Goal: Information Seeking & Learning: Learn about a topic

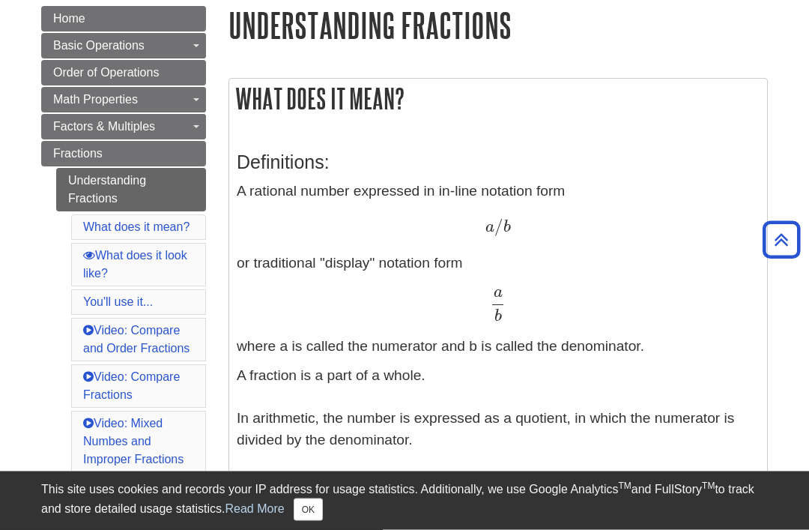
scroll to position [181, 0]
click at [71, 160] on link "Fractions" at bounding box center [123, 153] width 165 height 25
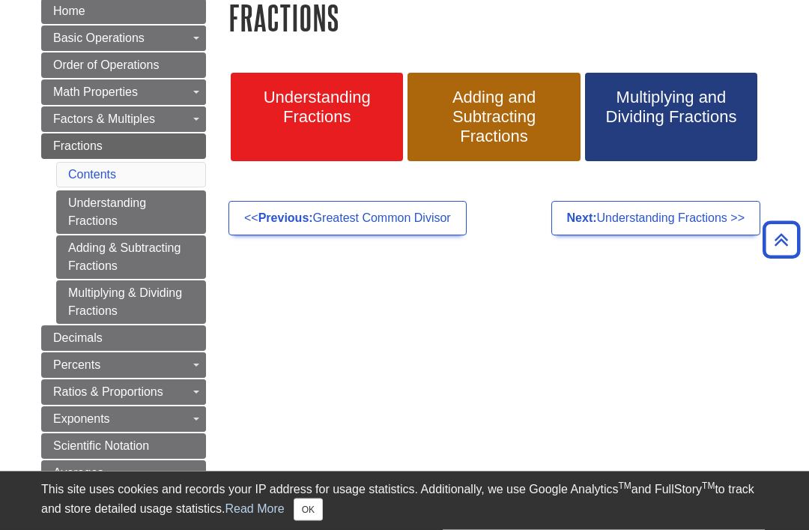
scroll to position [188, 0]
click at [277, 118] on span "Understanding Fractions" at bounding box center [317, 107] width 150 height 39
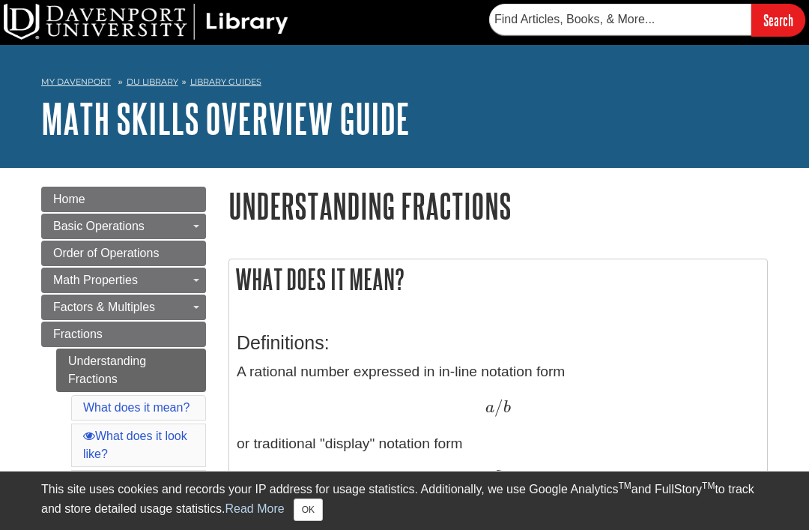
click at [301, 519] on button "OK" at bounding box center [308, 509] width 29 height 22
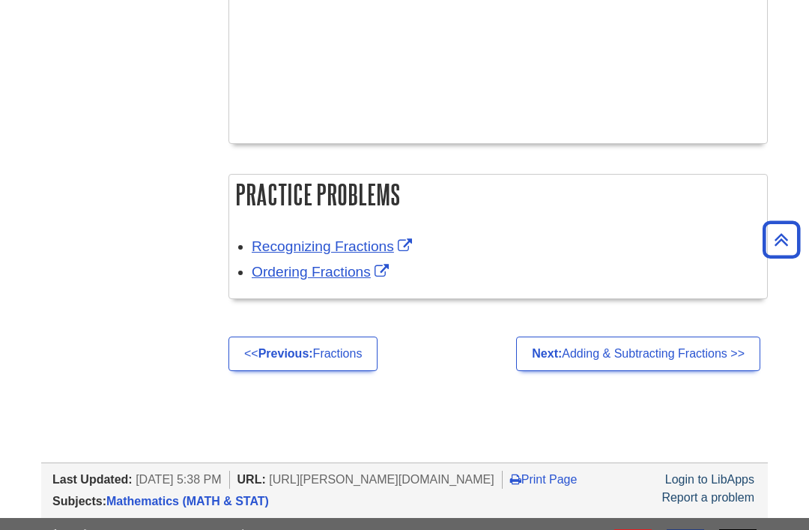
scroll to position [2830, 0]
click at [284, 354] on strong "Previous:" at bounding box center [286, 353] width 55 height 13
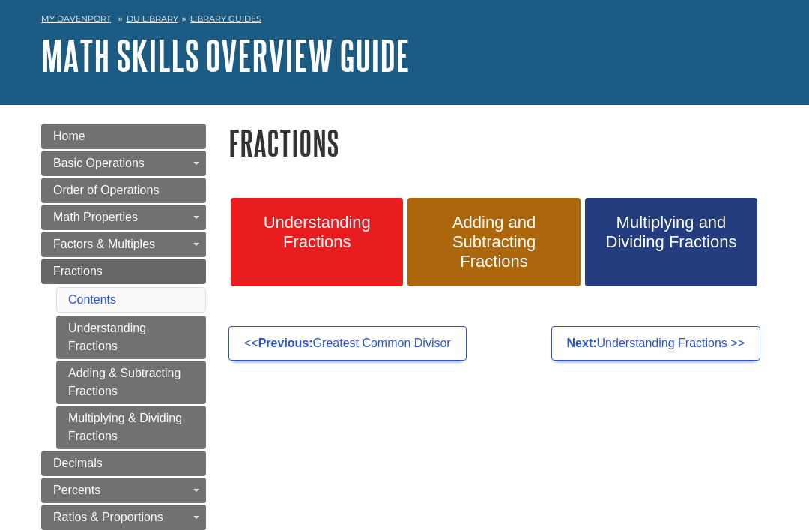
scroll to position [70, 0]
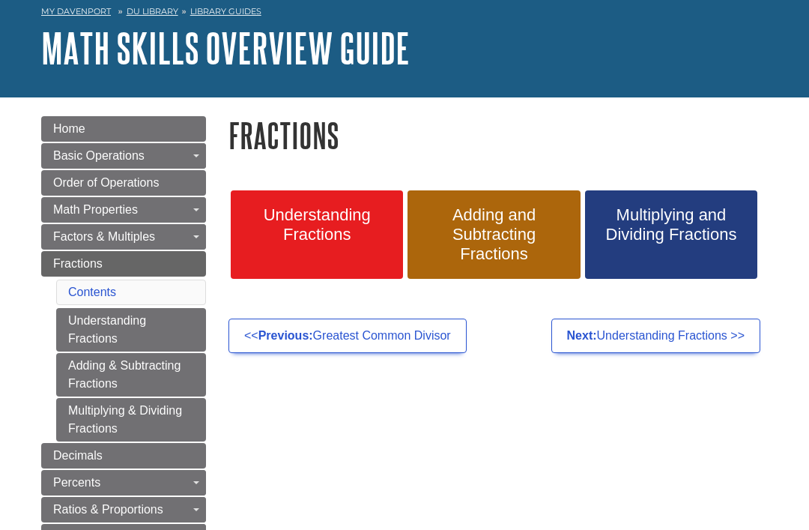
click at [269, 224] on span "Understanding Fractions" at bounding box center [317, 224] width 150 height 39
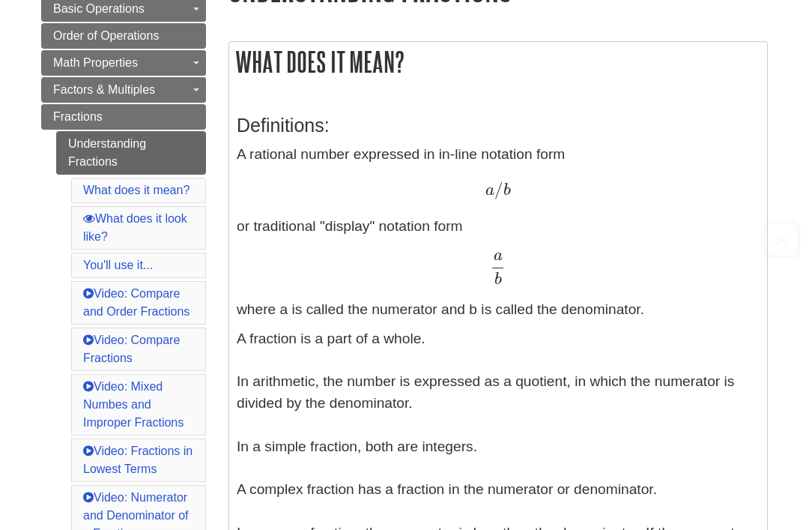
scroll to position [227, 0]
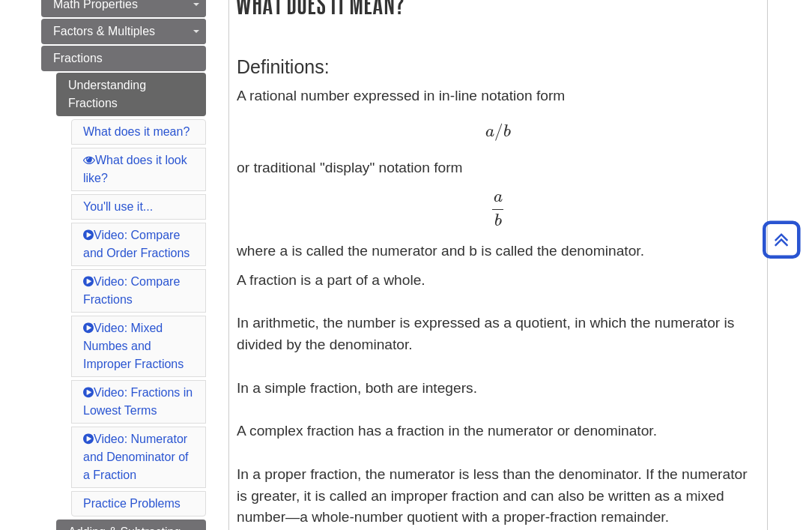
click at [103, 129] on link "What does it mean?" at bounding box center [136, 131] width 106 height 13
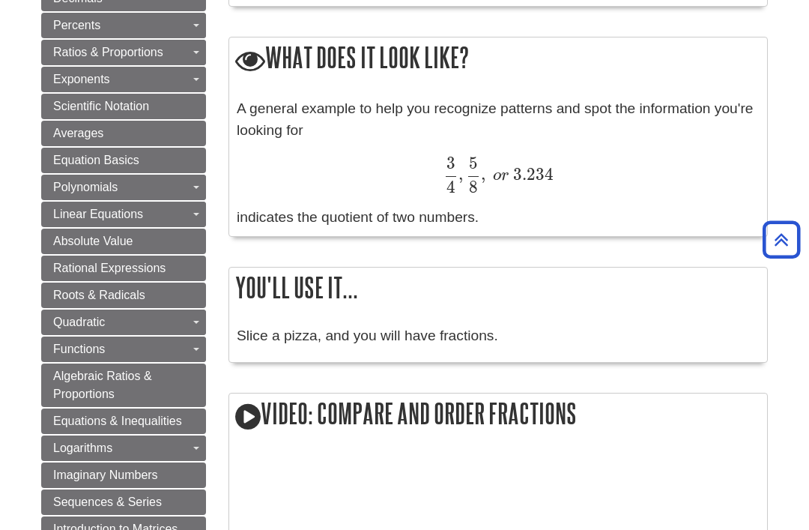
scroll to position [991, 0]
